Goal: Transaction & Acquisition: Purchase product/service

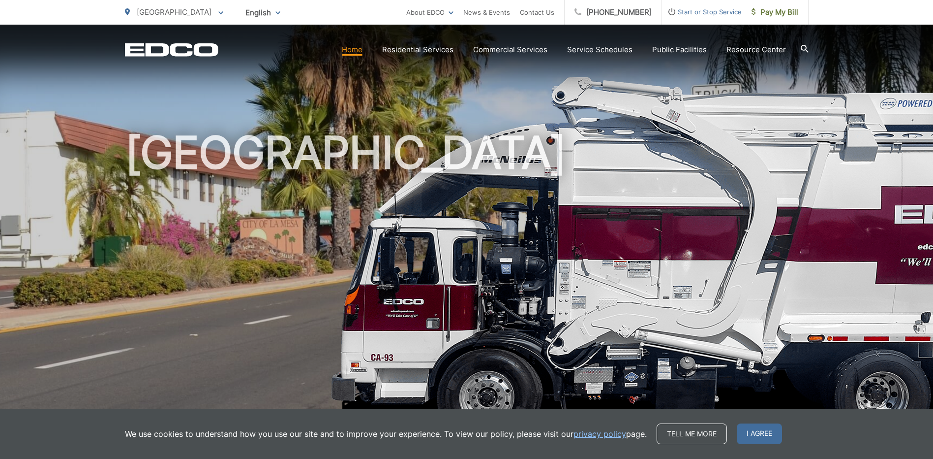
click at [363, 50] on link "Home" at bounding box center [352, 50] width 21 height 12
click at [218, 16] on span at bounding box center [220, 12] width 5 height 12
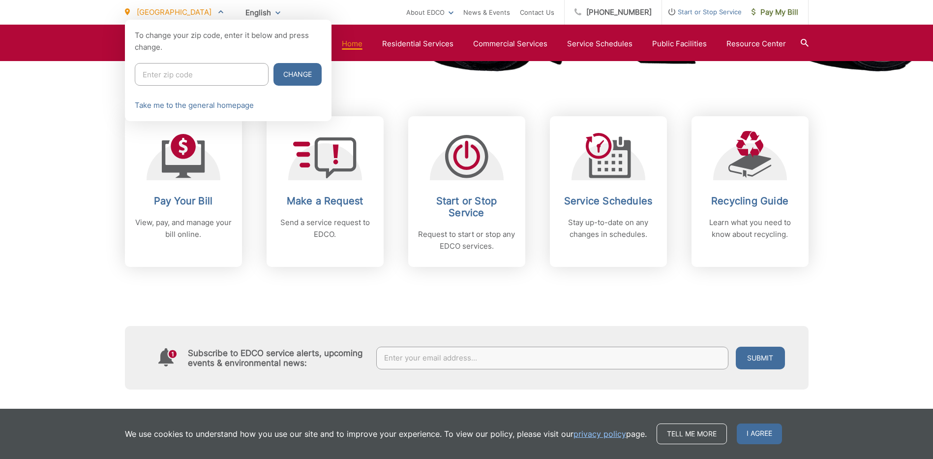
scroll to position [371, 0]
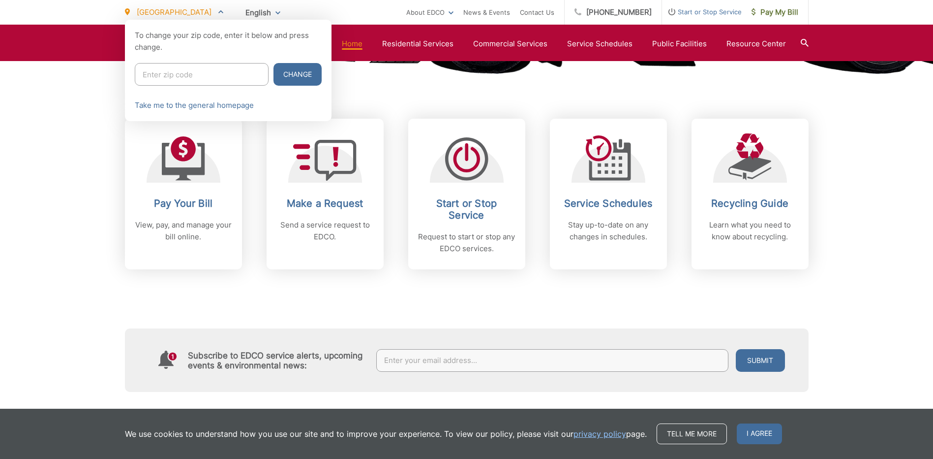
click at [154, 229] on div at bounding box center [466, 249] width 933 height 459
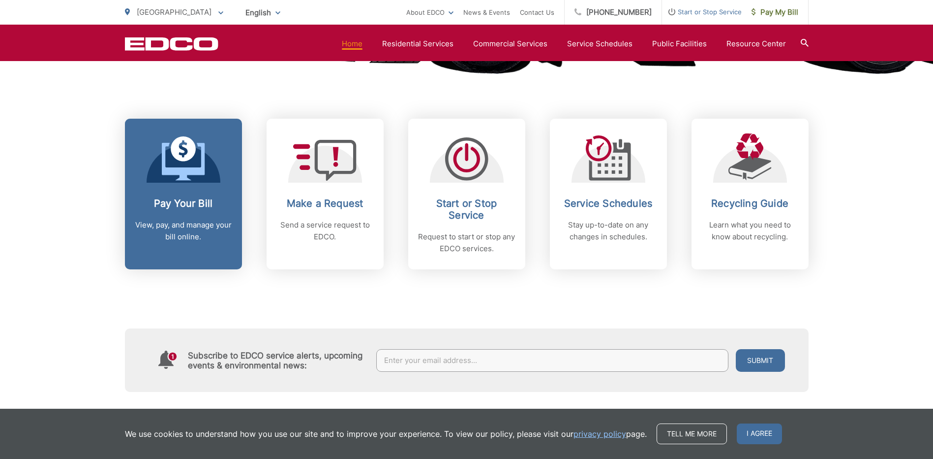
click at [186, 200] on h2 "Pay Your Bill" at bounding box center [183, 203] width 97 height 12
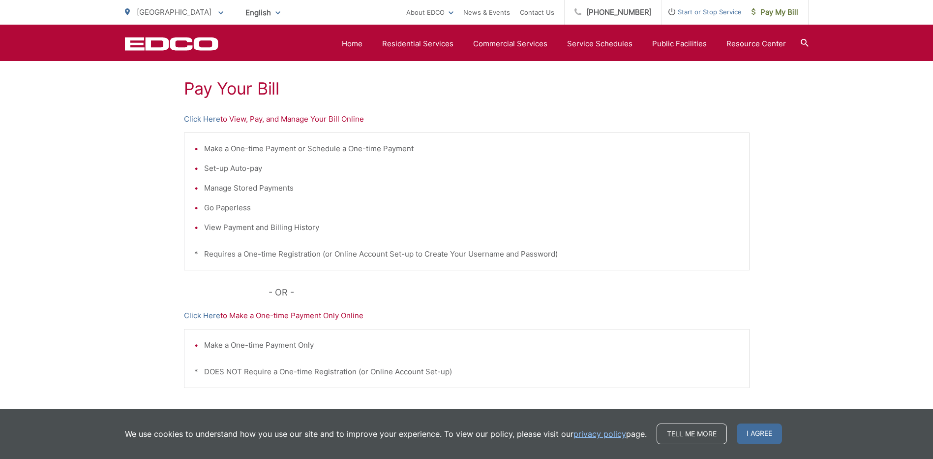
scroll to position [176, 0]
click at [207, 120] on link "Click Here" at bounding box center [202, 121] width 36 height 12
